Goal: Task Accomplishment & Management: Manage account settings

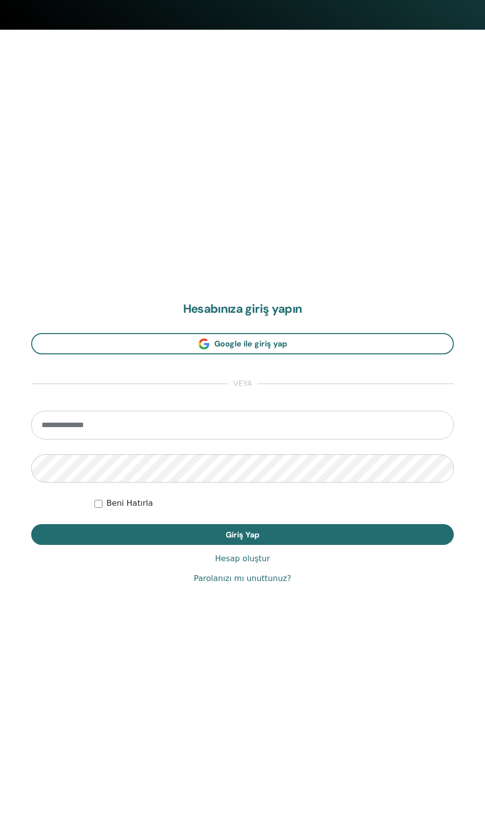
scroll to position [808, 0]
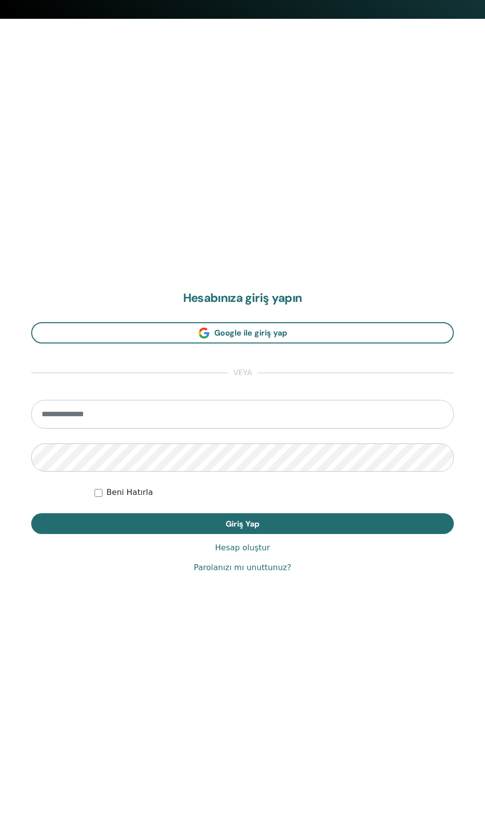
click at [69, 419] on input "email" at bounding box center [242, 414] width 423 height 29
type input "**********"
click at [31, 513] on button "Giriş Yap" at bounding box center [242, 523] width 423 height 21
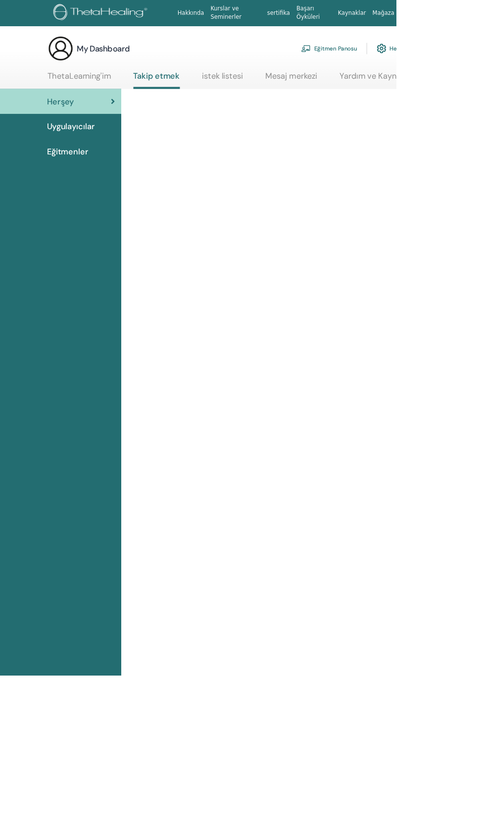
click at [422, 54] on link "Eğitmen Panosu" at bounding box center [403, 59] width 68 height 22
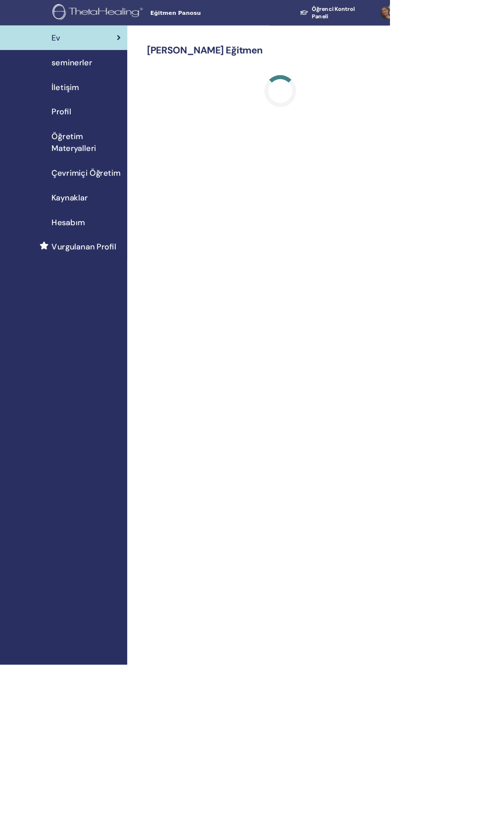
click at [116, 93] on link "İletişim" at bounding box center [79, 108] width 158 height 31
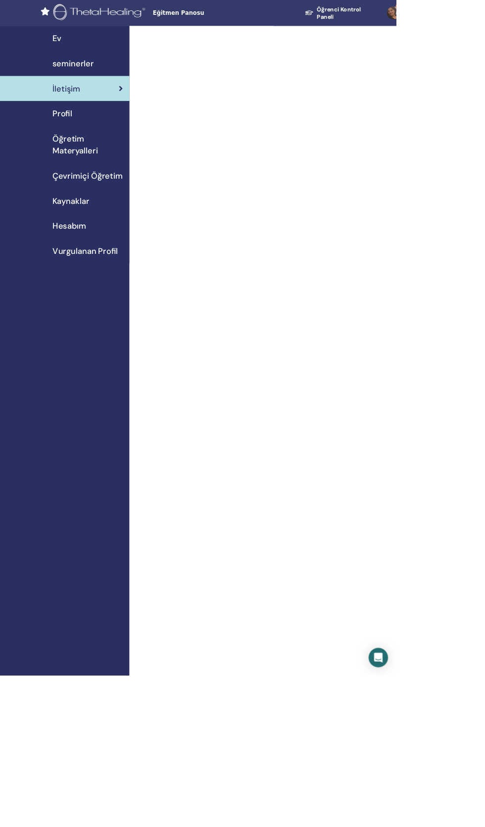
click at [109, 85] on span "seminerler" at bounding box center [89, 77] width 50 height 15
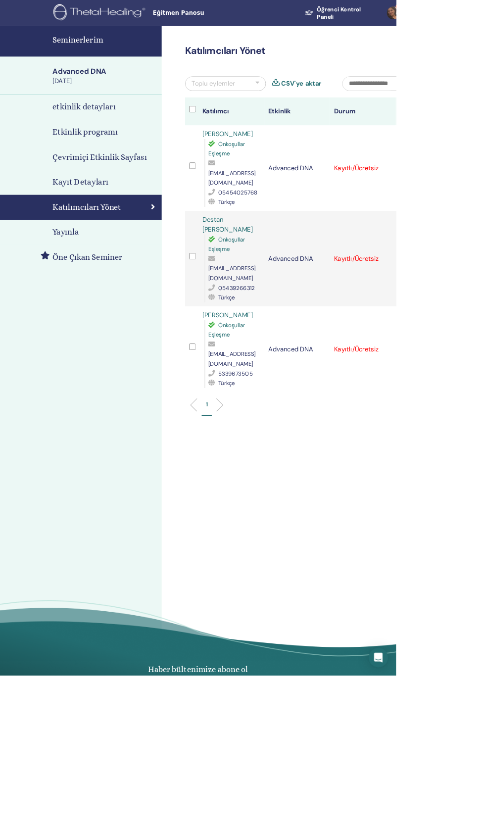
click at [484, 200] on div "Kaydı İptal Et Otomatik onaylama Ücretli Olarak İşaretle Ödenmemiş olarak işare…" at bounding box center [492, 206] width 6 height 12
click at [484, 305] on td "Kaydı İptal Et Otomatik onaylama Ücretli Olarak İşaretle Ödenmemiş olarak işare…" at bounding box center [492, 316] width 16 height 117
click at [484, 312] on icon at bounding box center [490, 316] width 3 height 8
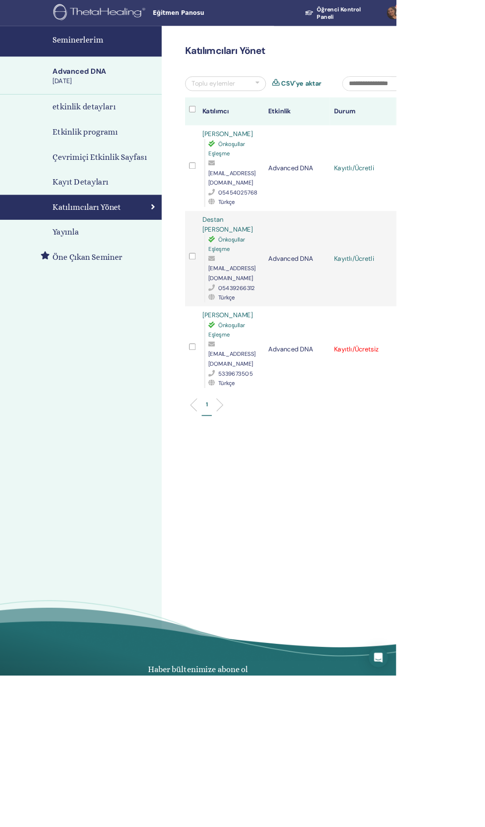
click at [484, 406] on td "Kaydı İptal Et Otomatik onaylama Ücretli Olarak İşaretle Ödenmemiş olarak işare…" at bounding box center [492, 427] width 16 height 105
click at [484, 422] on div "Kaydı İptal Et Otomatik onaylama Ücretli Olarak İşaretle Ödenmemiş olarak işare…" at bounding box center [492, 428] width 6 height 12
click at [484, 201] on icon at bounding box center [490, 205] width 3 height 8
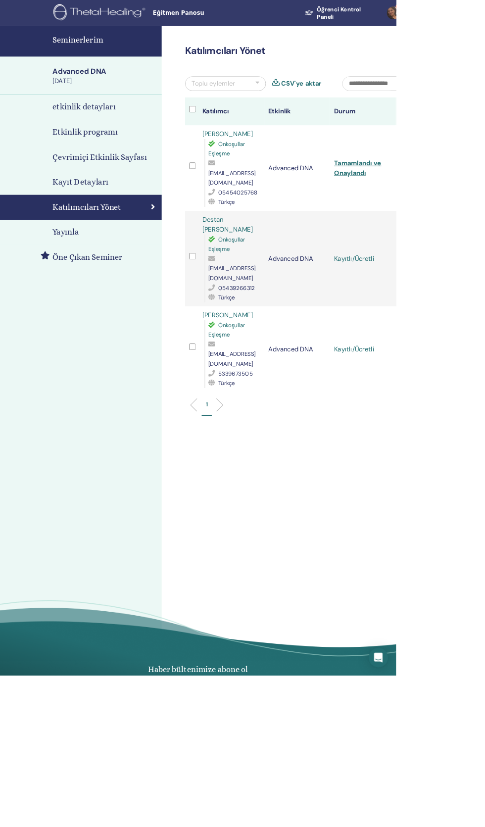
click at [484, 311] on div "Kaydı İptal Et Otomatik onaylama Ücretli Olarak İşaretle Ödenmemiş olarak işare…" at bounding box center [492, 317] width 6 height 12
click at [484, 422] on div "Kaydı İptal Et Otomatik onaylama Ücretli Olarak İşaretle Ödenmemiş olarak işare…" at bounding box center [492, 428] width 6 height 12
